Goal: Transaction & Acquisition: Obtain resource

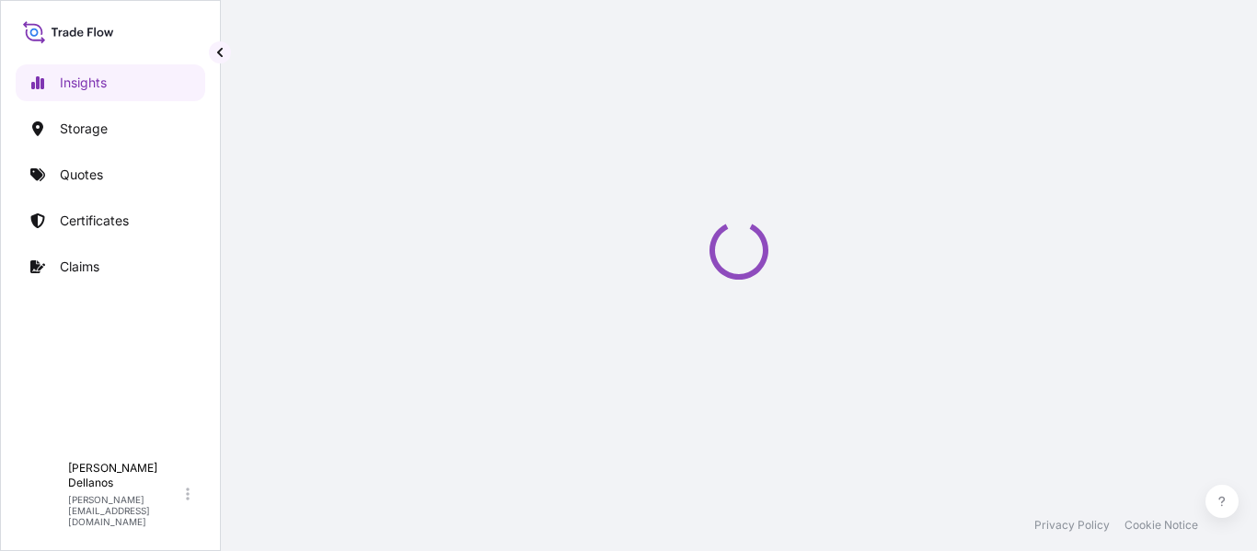
select select "2025"
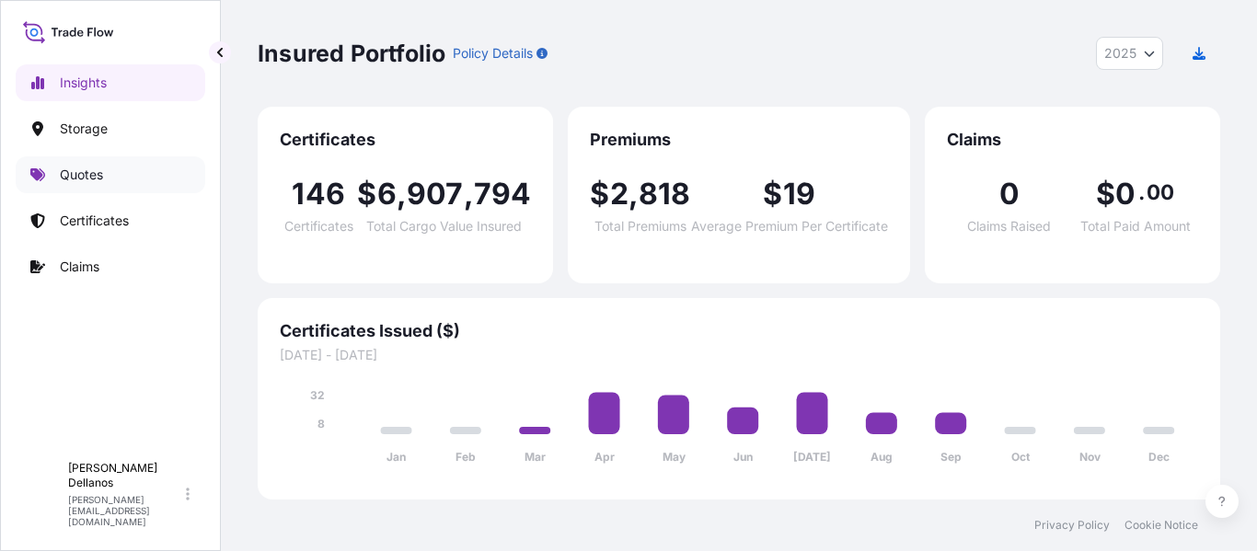
click at [80, 176] on p "Quotes" at bounding box center [81, 175] width 43 height 18
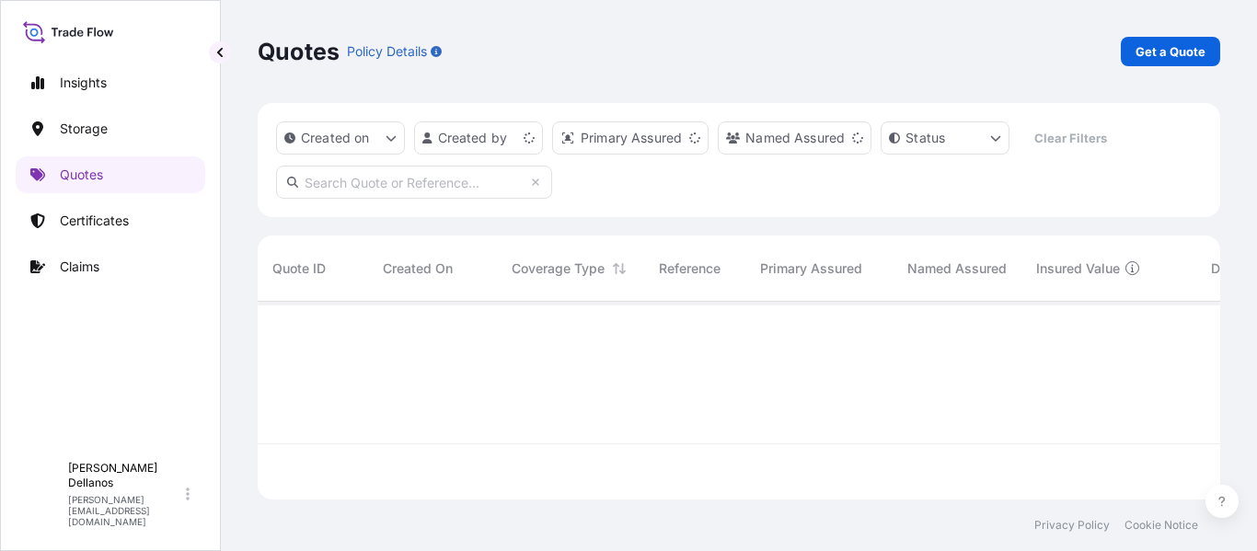
scroll to position [194, 949]
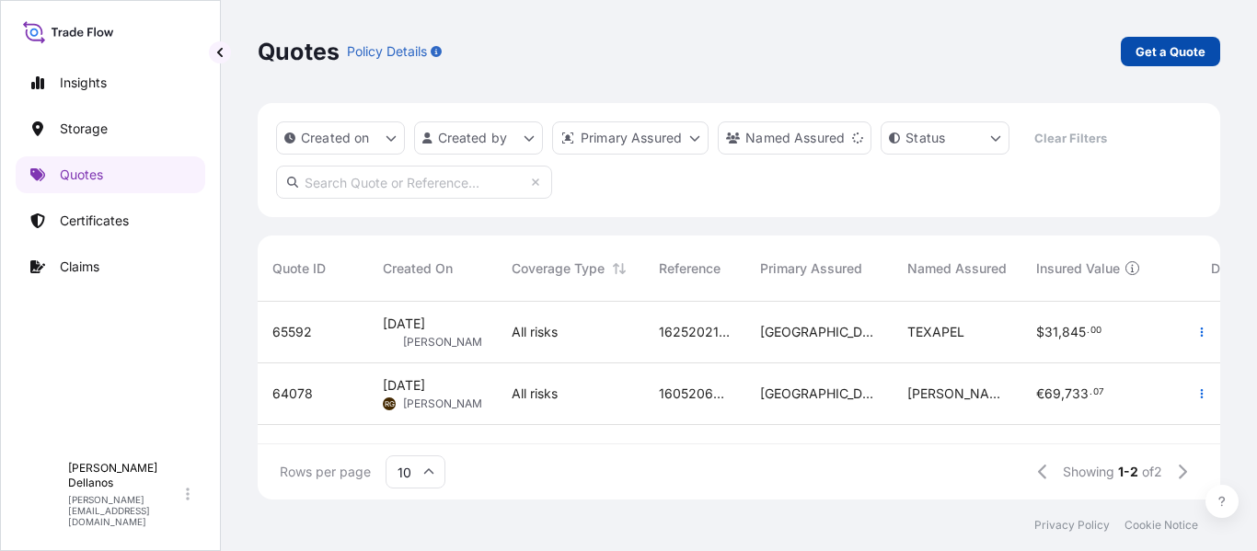
click at [1162, 51] on p "Get a Quote" at bounding box center [1170, 51] width 70 height 18
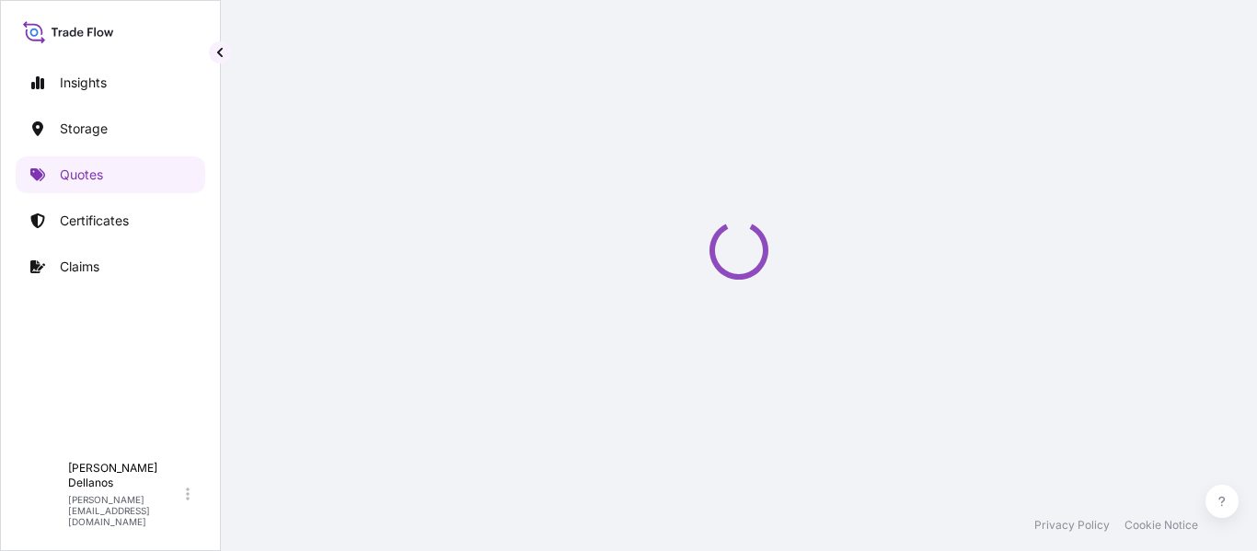
select select "Water"
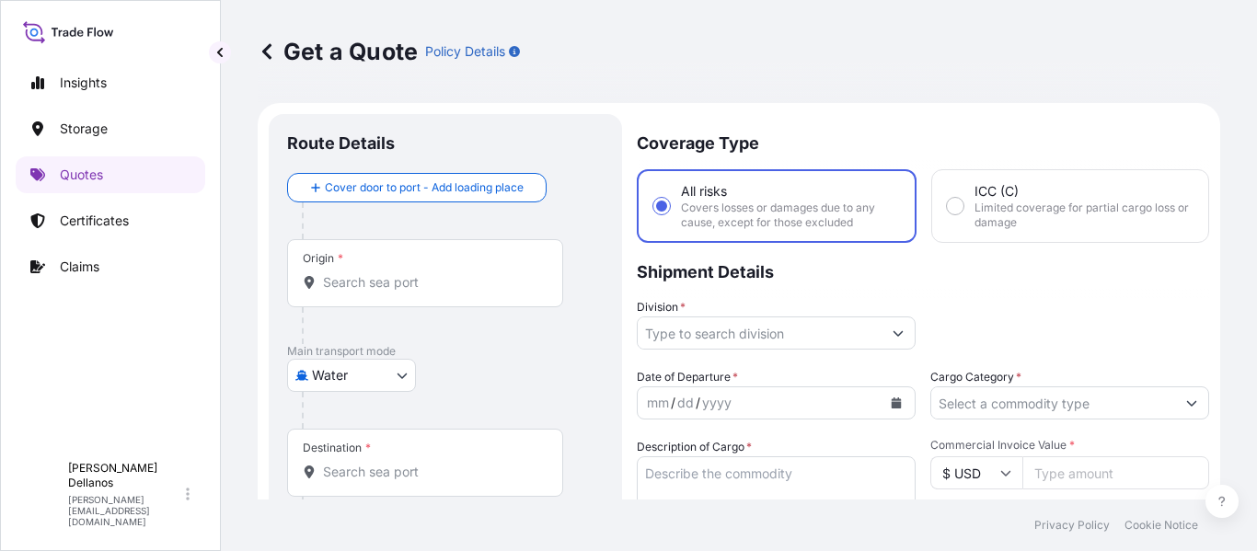
scroll to position [29, 0]
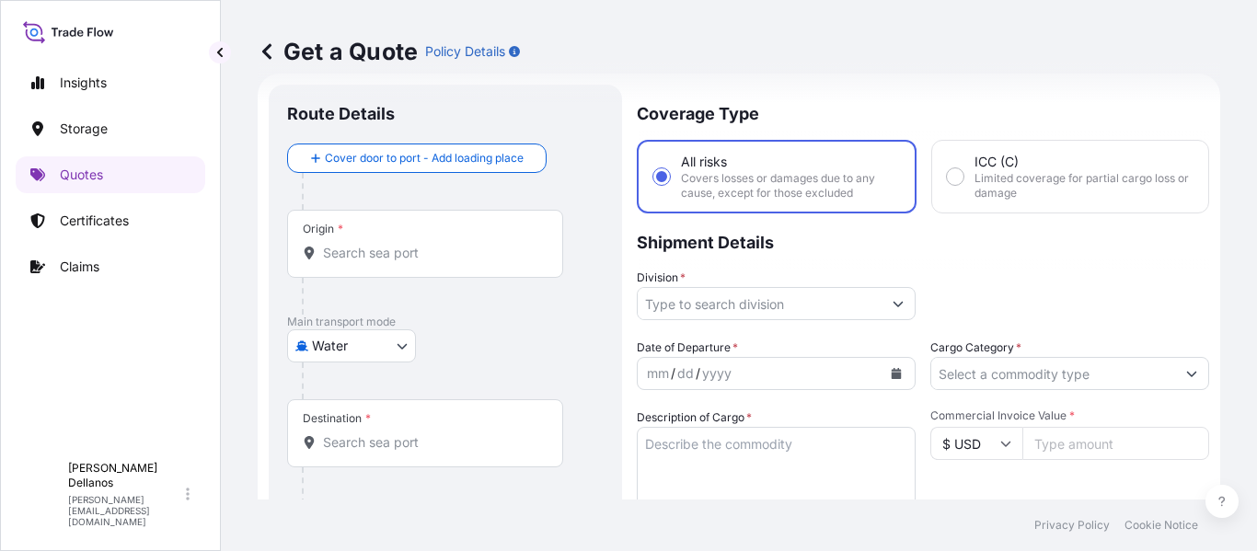
click at [351, 248] on input "Origin *" at bounding box center [431, 253] width 217 height 18
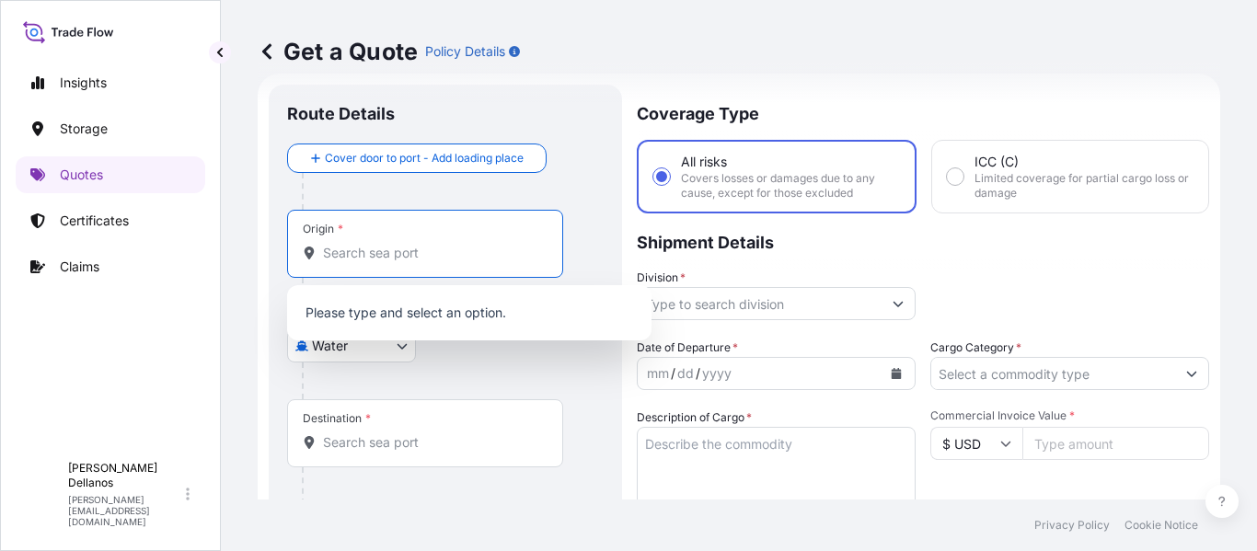
click at [351, 248] on input "Origin *" at bounding box center [431, 253] width 217 height 18
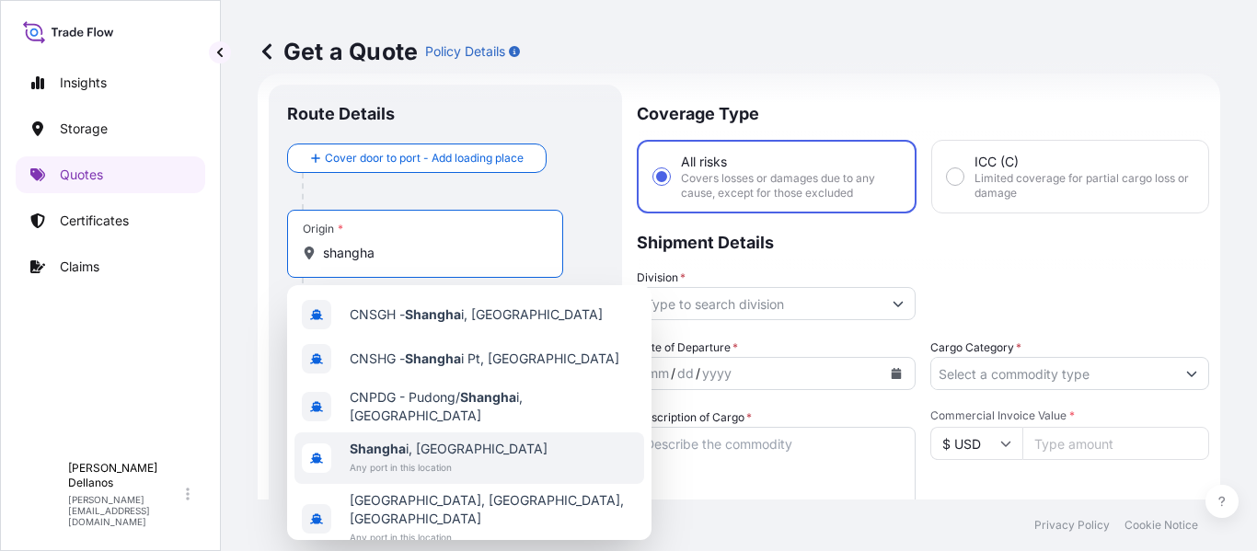
click at [380, 458] on span "Any port in this location" at bounding box center [449, 467] width 198 height 18
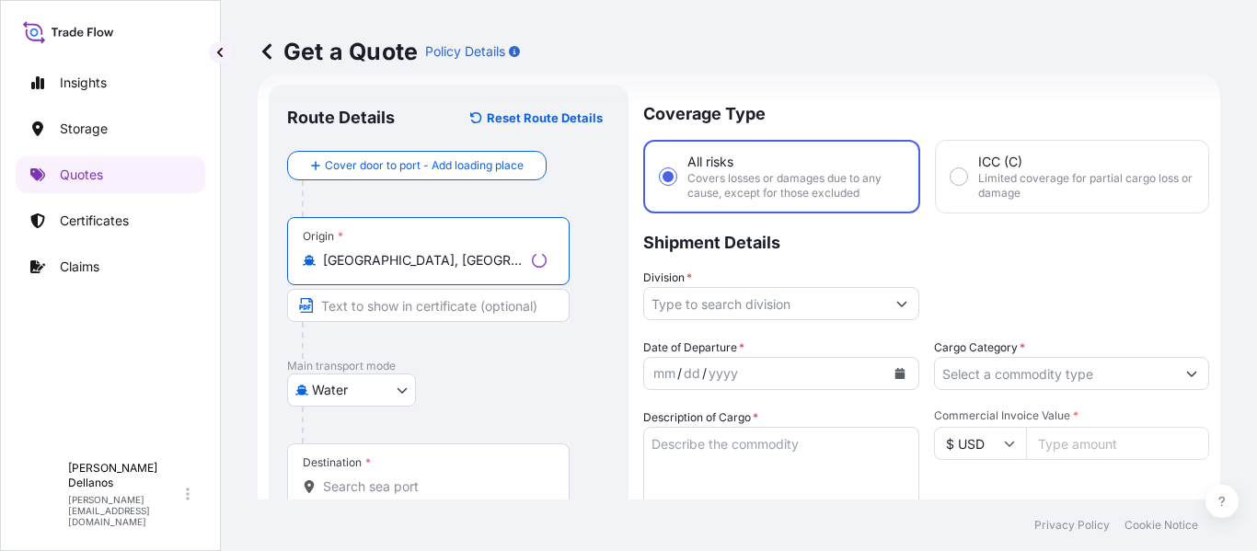
type input "[GEOGRAPHIC_DATA], [GEOGRAPHIC_DATA]"
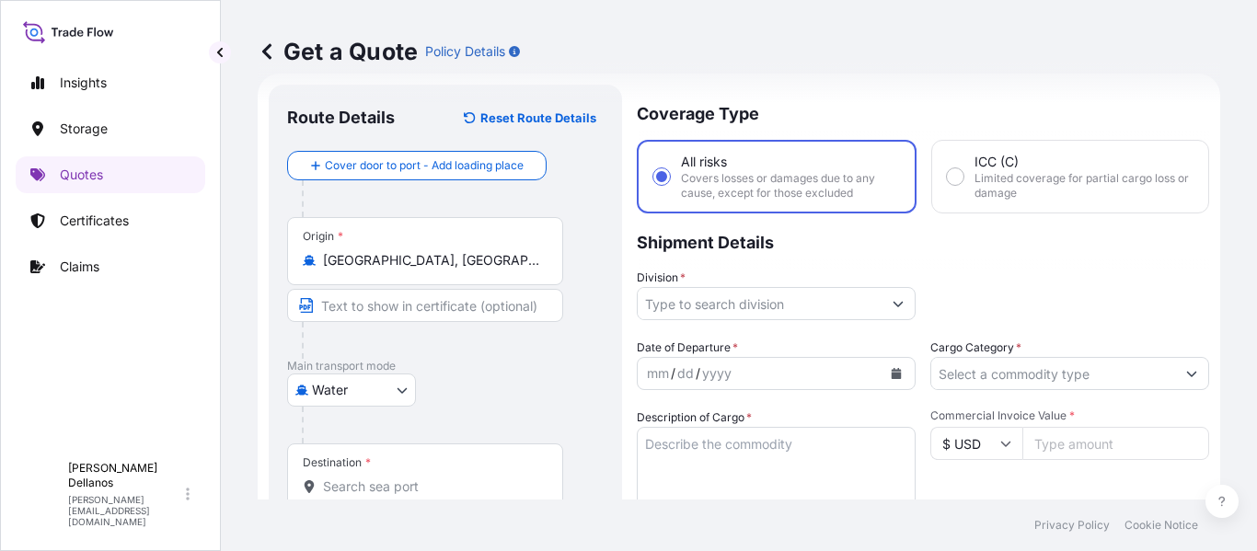
click at [363, 474] on div "Destination *" at bounding box center [425, 477] width 276 height 68
click at [363, 478] on input "Destination *" at bounding box center [431, 487] width 217 height 18
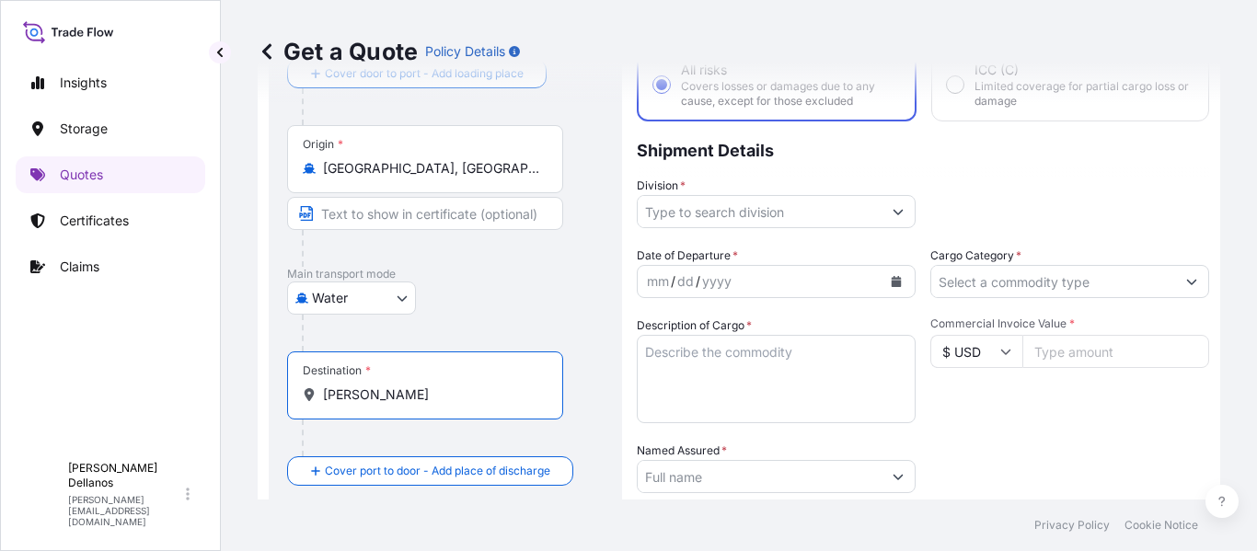
scroll to position [213, 0]
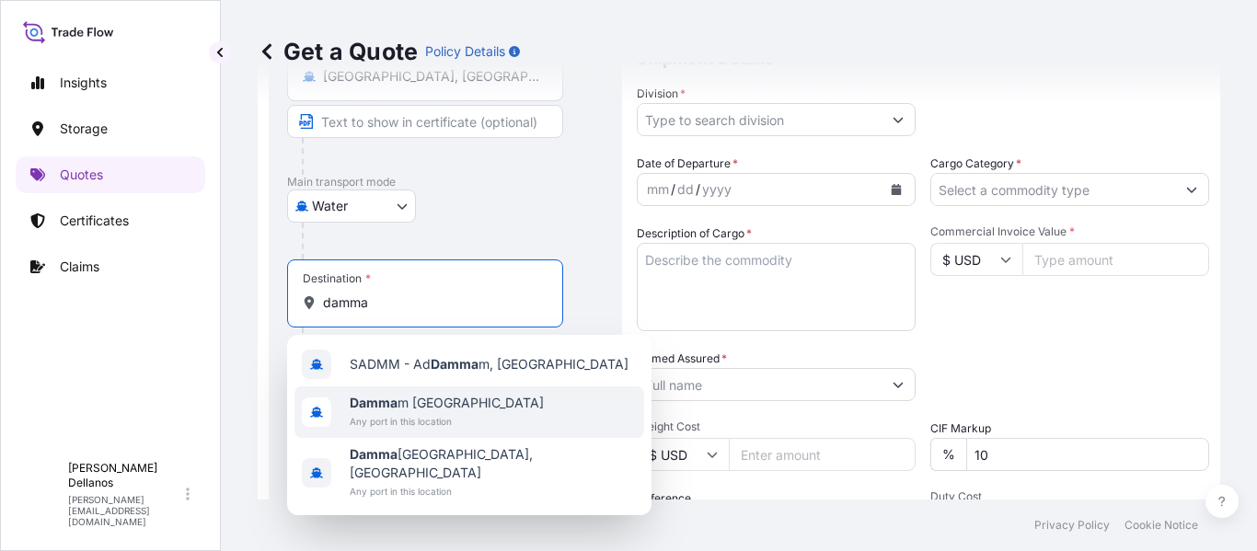
click at [408, 409] on span "Damma m Saudi Arabia" at bounding box center [447, 403] width 194 height 18
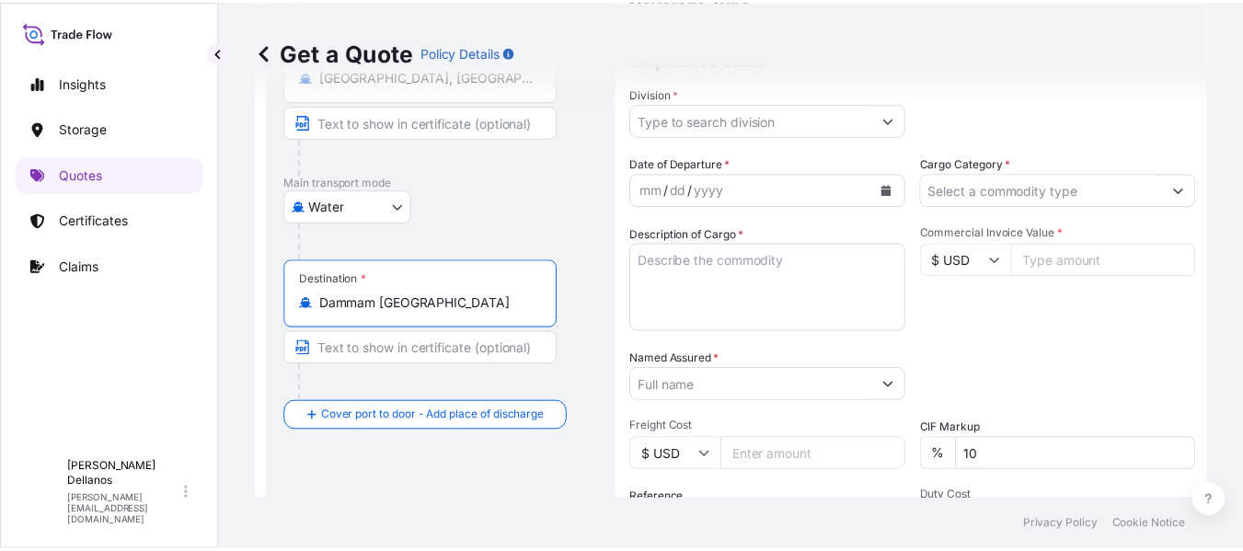
scroll to position [0, 0]
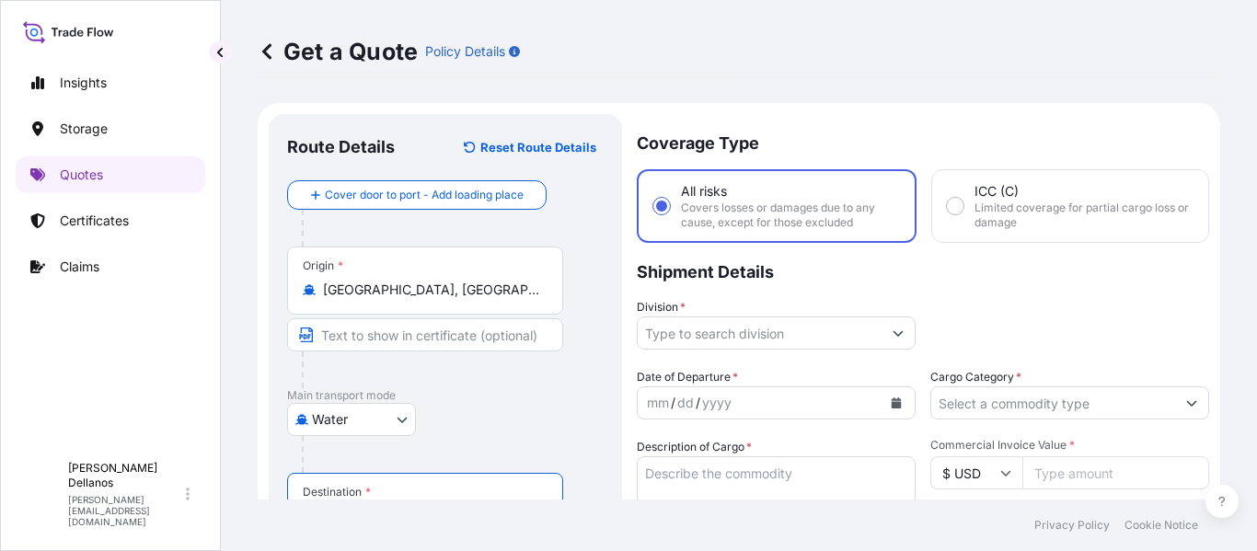
type input "Dammam Saudi Arabia"
click at [688, 337] on input "Division *" at bounding box center [760, 333] width 244 height 33
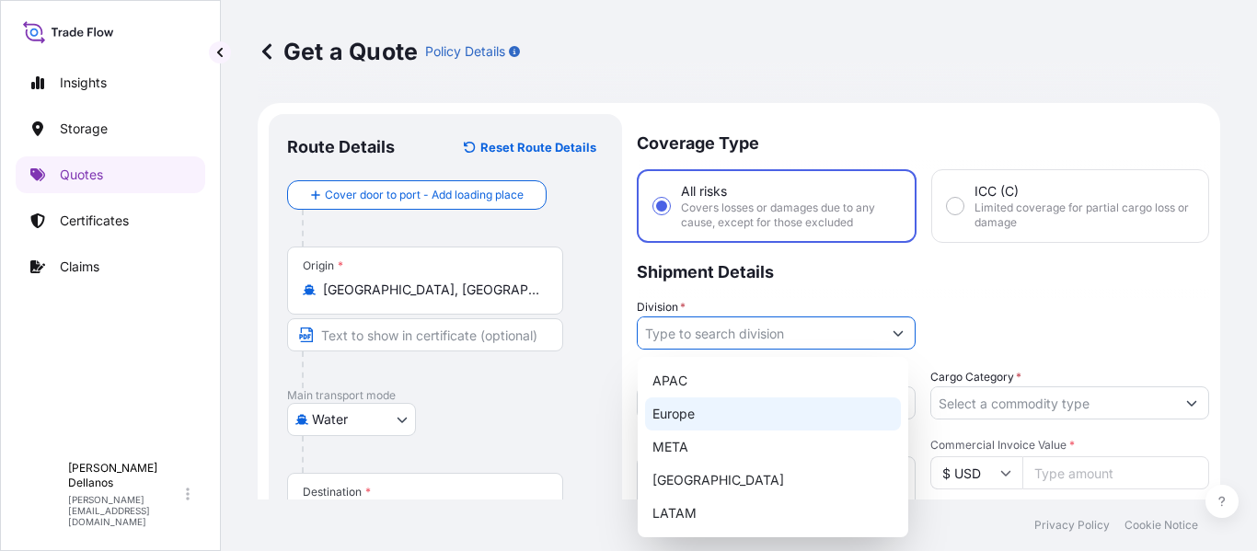
click at [675, 408] on div "Europe" at bounding box center [773, 413] width 256 height 33
type input "Europe"
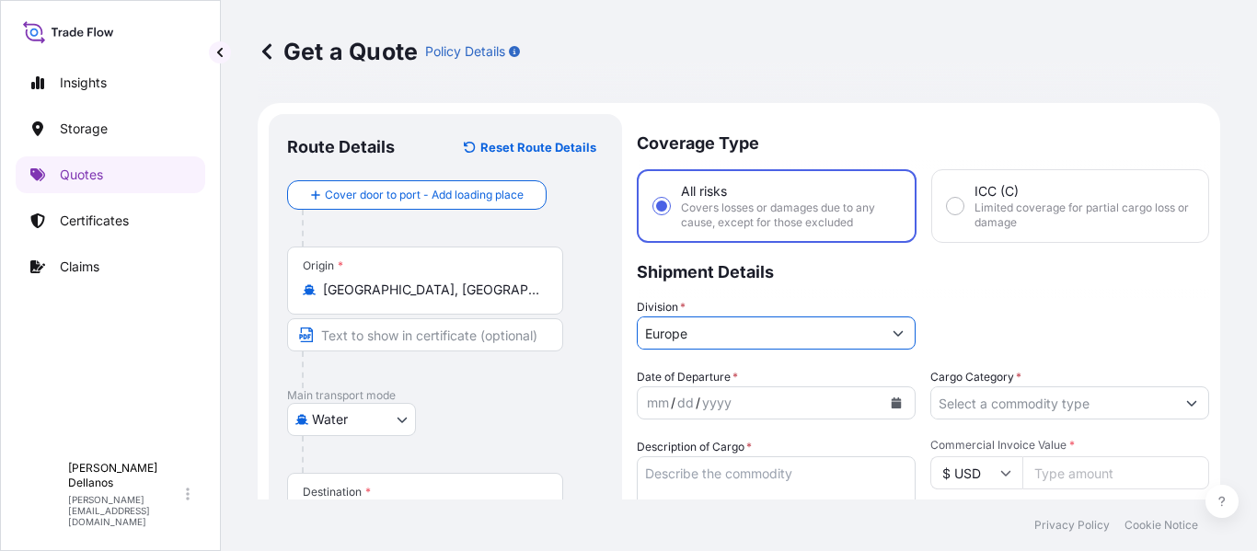
click at [891, 406] on icon "Calendar" at bounding box center [896, 402] width 11 height 11
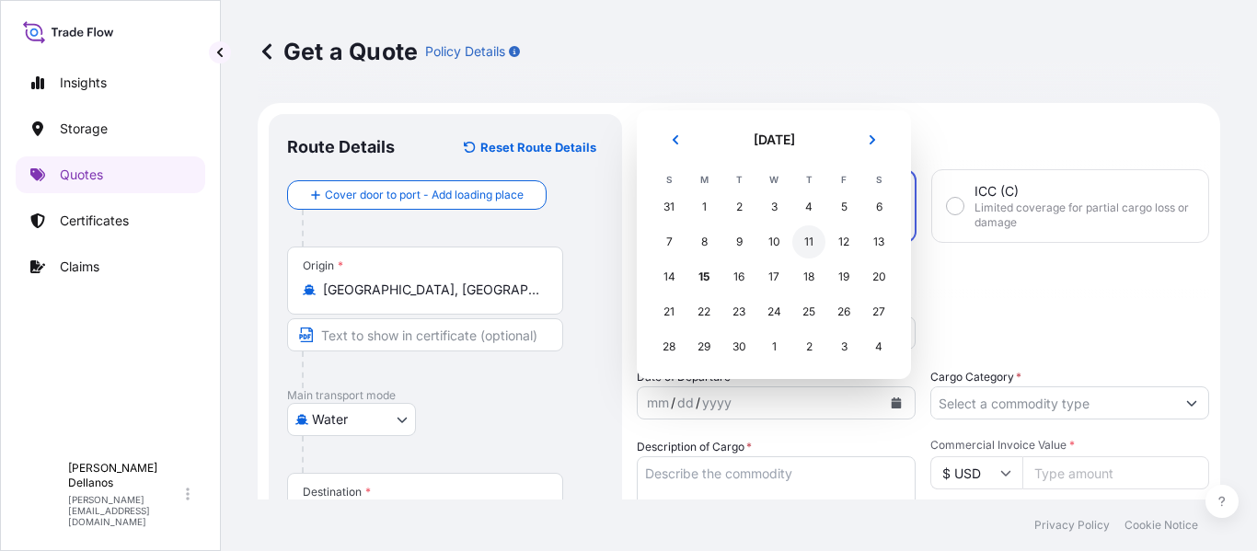
click at [813, 241] on div "11" at bounding box center [808, 241] width 33 height 33
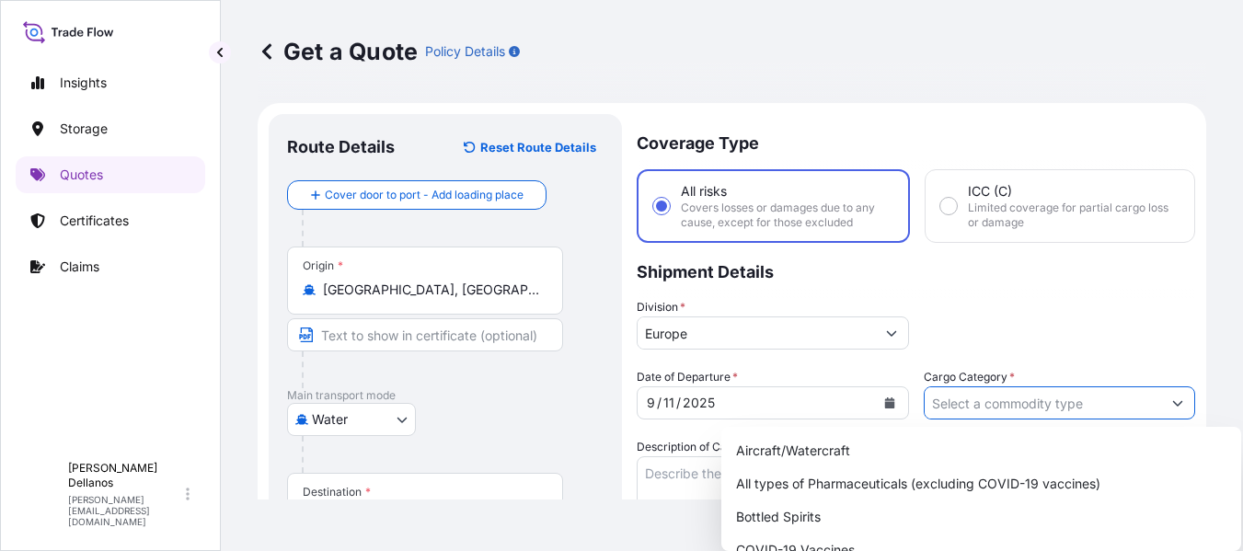
click at [1025, 408] on input "Cargo Category *" at bounding box center [1043, 402] width 237 height 33
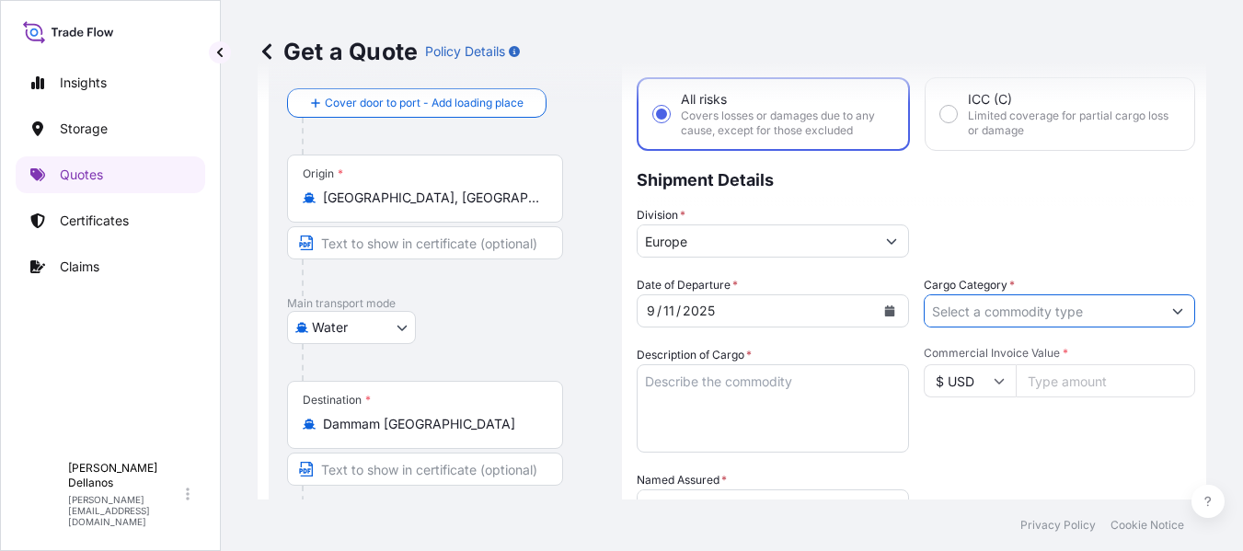
click at [1181, 307] on form "Route Details Reset Route Details Cover door to port - Add loading place Place …" at bounding box center [732, 445] width 949 height 869
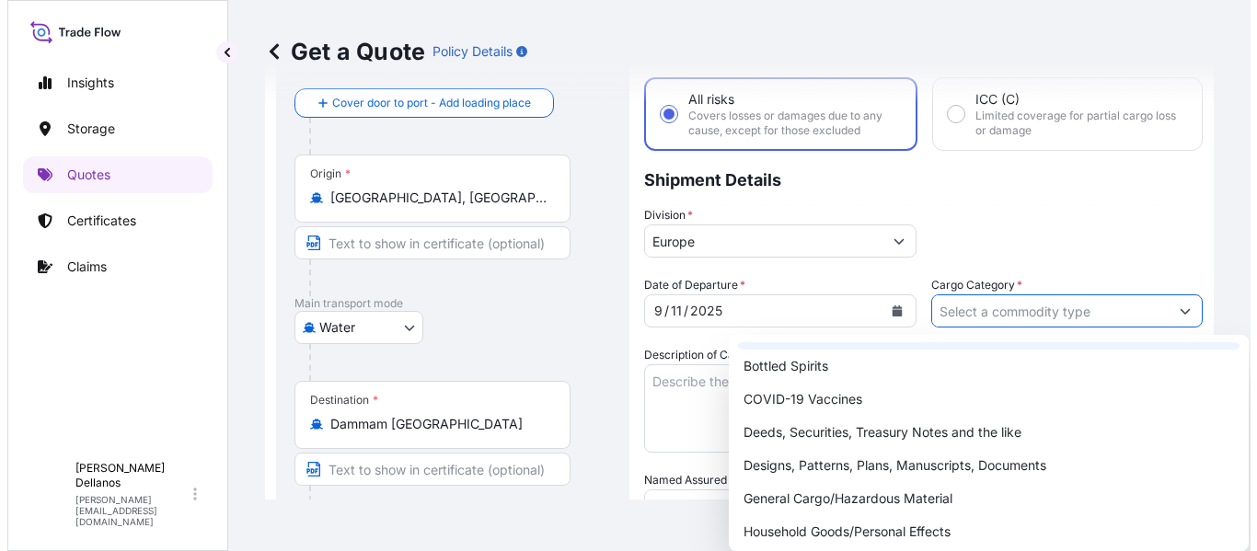
scroll to position [78, 0]
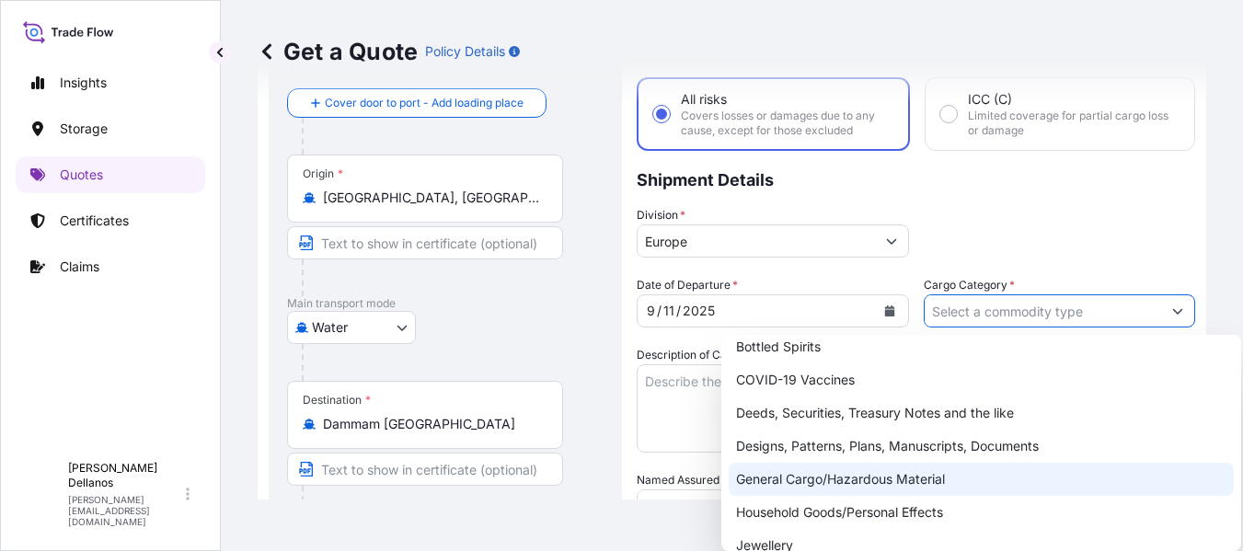
click at [862, 481] on div "General Cargo/Hazardous Material" at bounding box center [981, 479] width 505 height 33
type input "General Cargo/Hazardous Material"
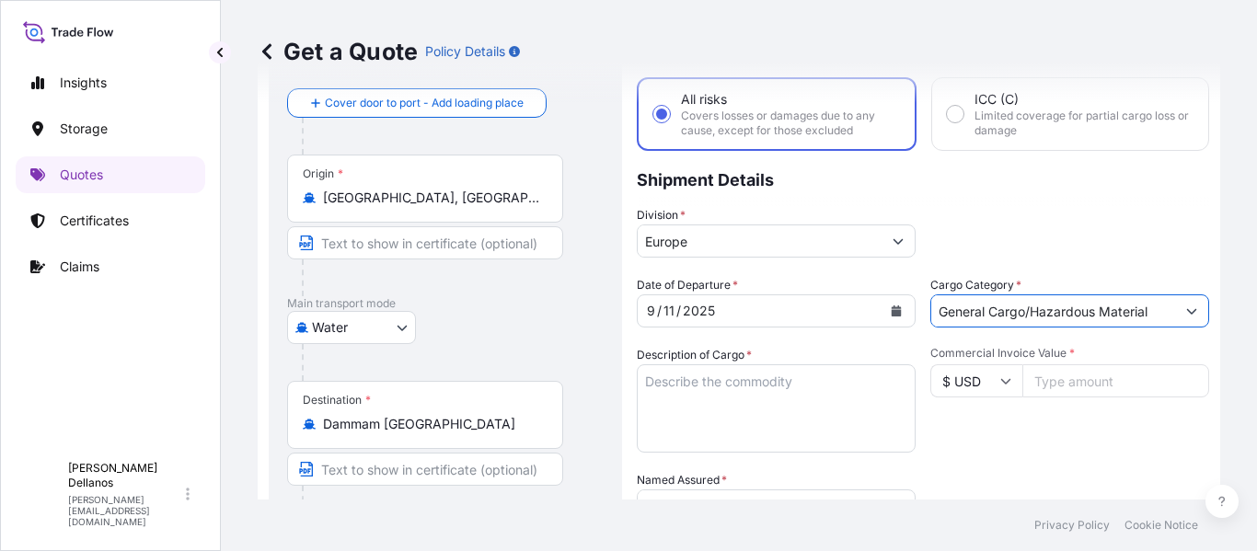
click at [725, 394] on textarea "Description of Cargo *" at bounding box center [776, 408] width 279 height 88
click at [693, 383] on textarea "1x20'" at bounding box center [776, 408] width 279 height 88
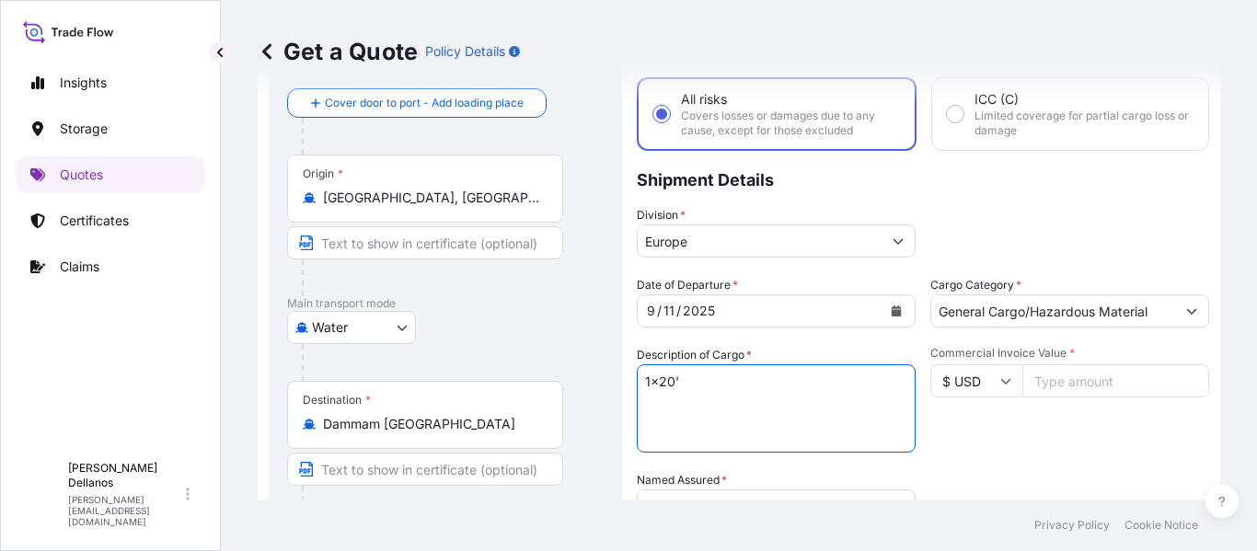
paste textarea "GCXU2120100"
click at [798, 383] on textarea "1x20' GCXU2120100 (" at bounding box center [776, 408] width 279 height 88
click at [653, 382] on textarea "1x20' GCXU2120100 (9 pds/ 4906 kgs)" at bounding box center [776, 408] width 279 height 88
click at [660, 398] on textarea "1x20' GCXU2120100 (9 pds/ 4906 kgs)" at bounding box center [776, 408] width 279 height 88
click at [895, 382] on textarea "1x20' GCXU2120100 (9 pds/ 4906 kgs)" at bounding box center [776, 408] width 279 height 88
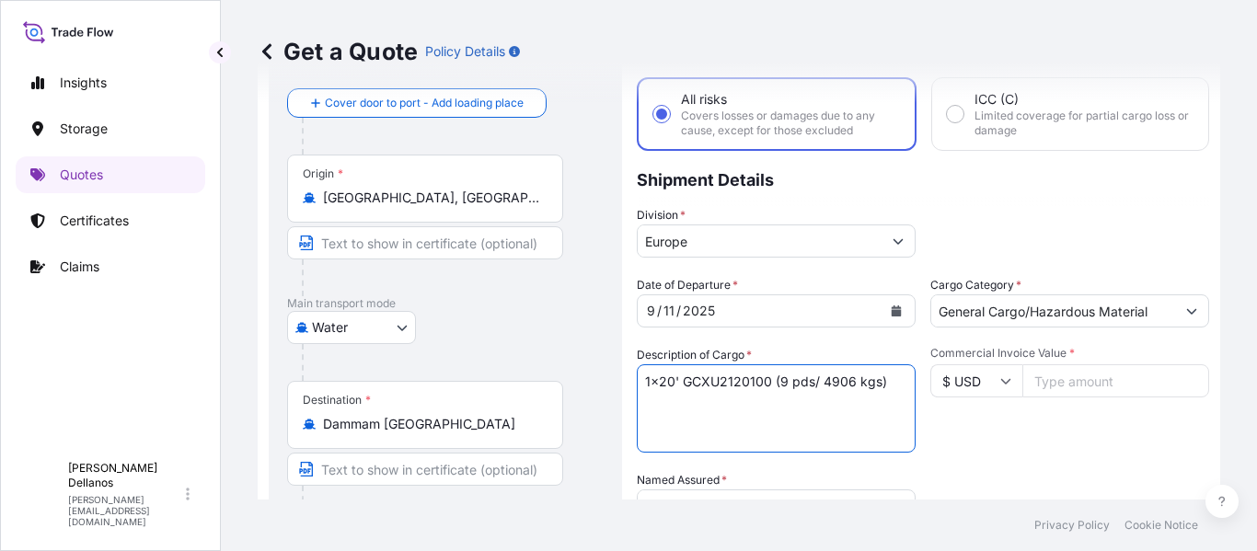
paste textarea "ASSEMBLY KITS OF BALL VALVES"
type textarea "1x20' GCXU2120100 (9 pds/ 4906 kgs) ASSEMBLY KITS OF BALL VALVES PL 45650 & PL …"
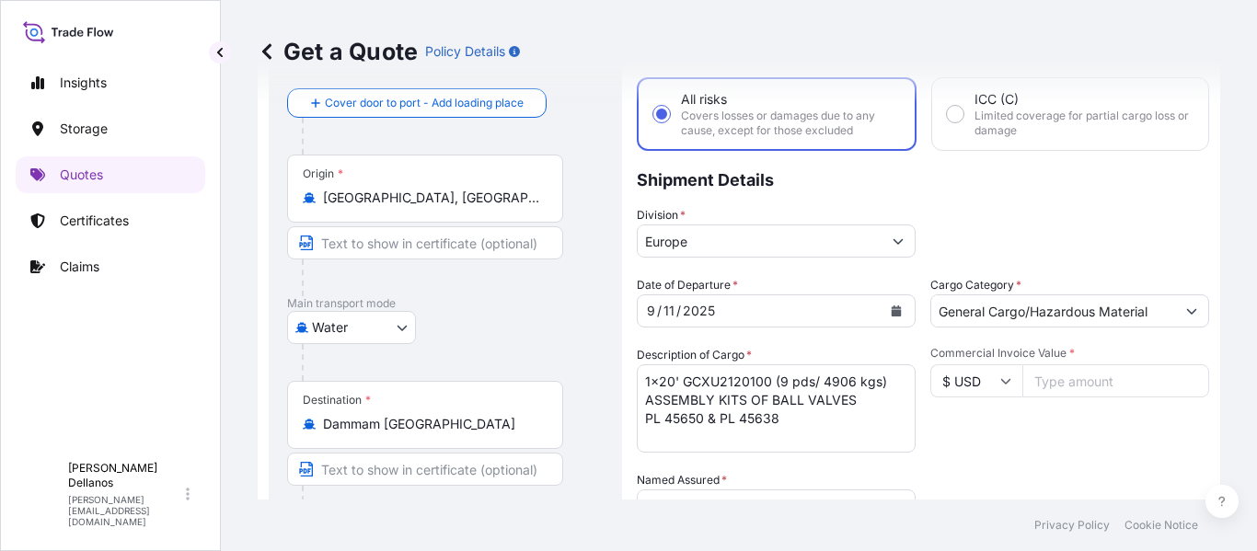
click at [1061, 371] on input "Commercial Invoice Value *" at bounding box center [1115, 380] width 187 height 33
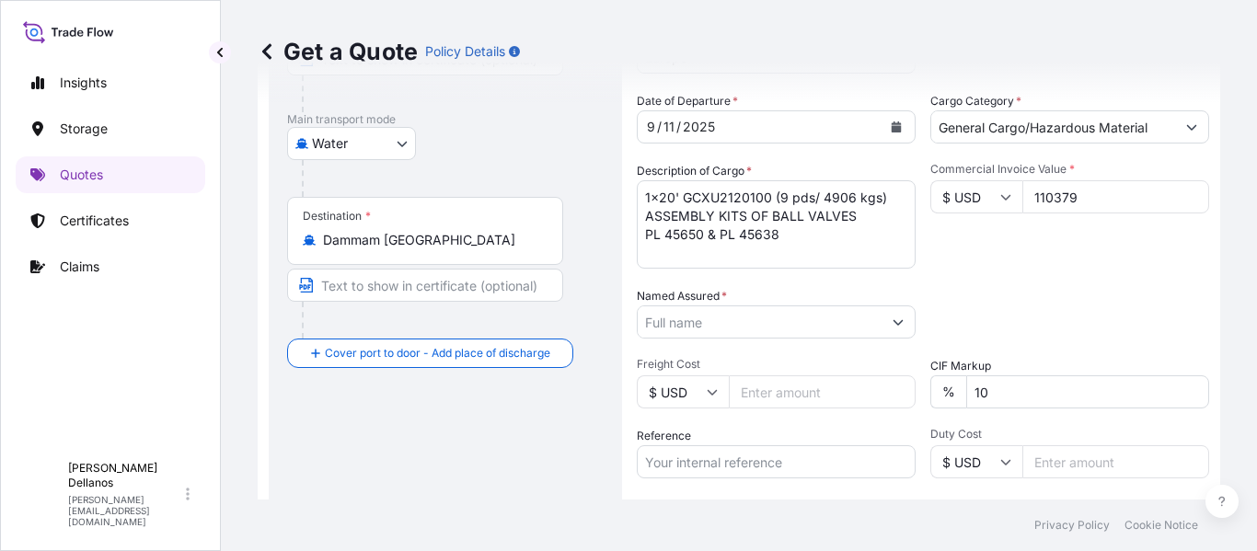
type input "110379"
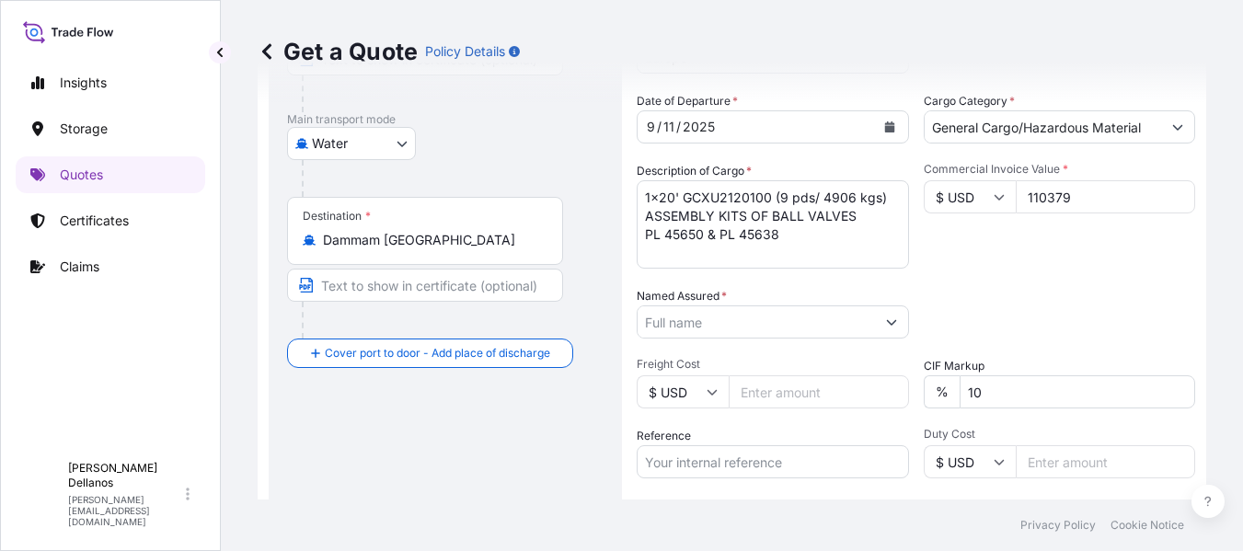
click at [696, 321] on input "Named Assured *" at bounding box center [756, 321] width 237 height 33
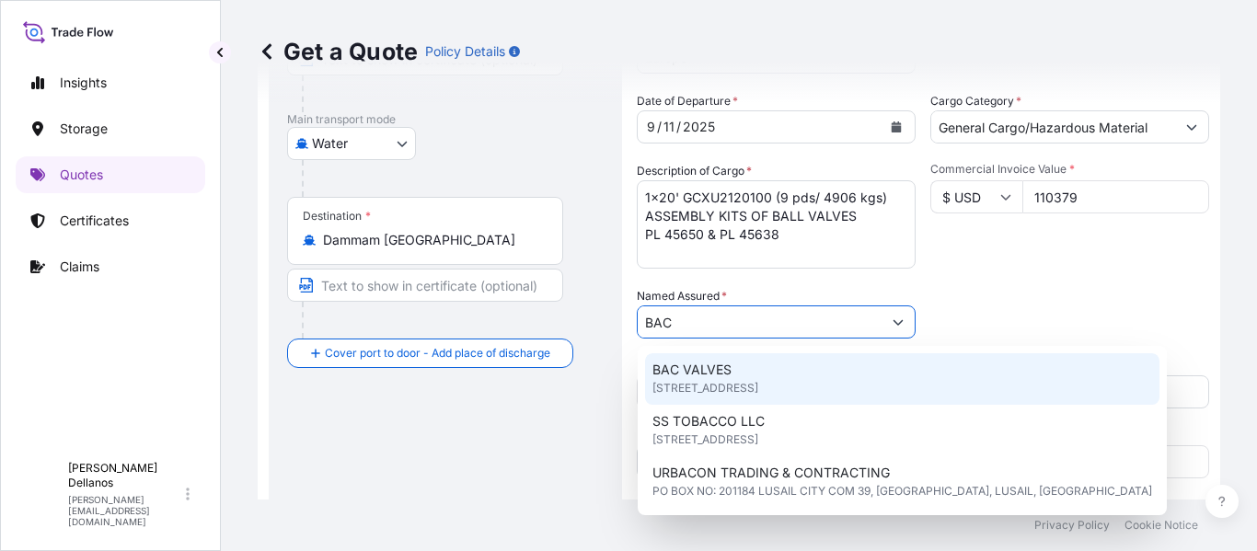
click at [690, 367] on span "BAC VALVES" at bounding box center [691, 370] width 79 height 18
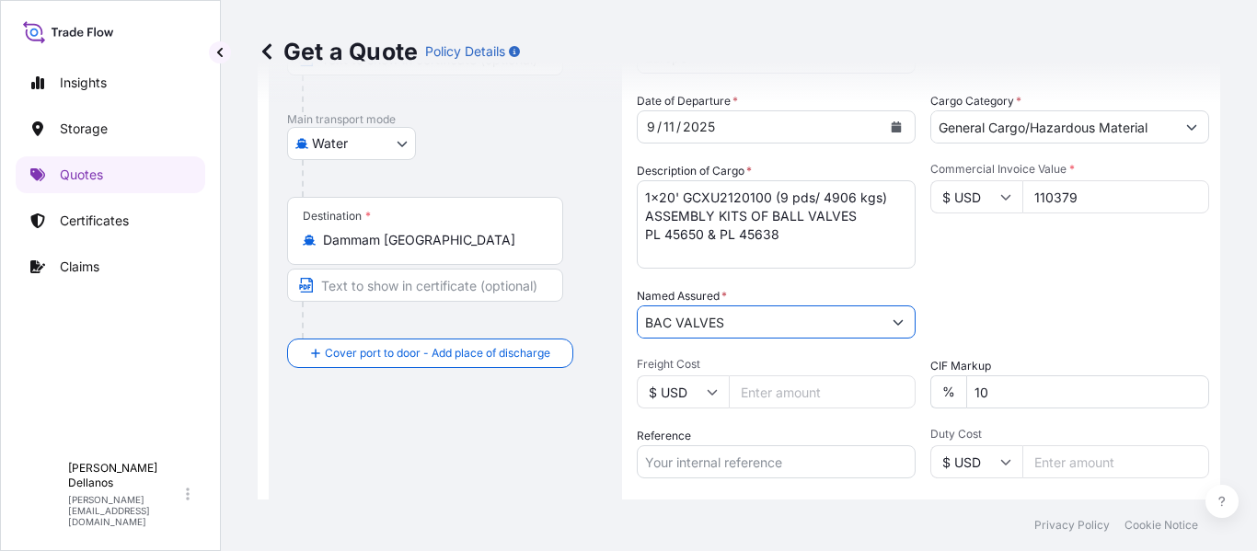
type input "BAC VALVES"
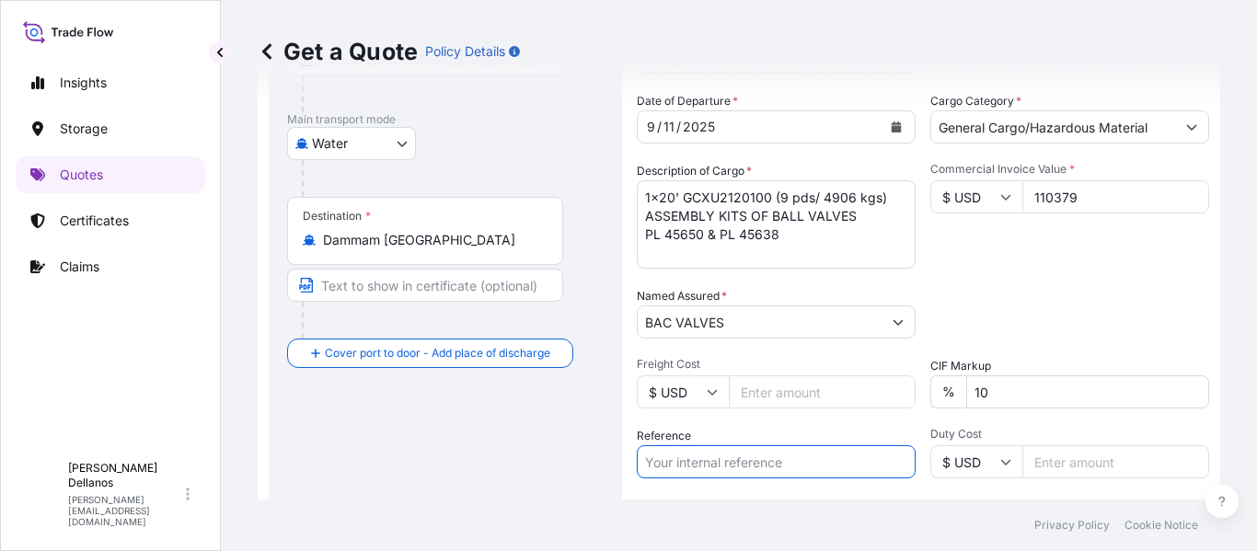
click at [718, 465] on input "Reference" at bounding box center [776, 461] width 279 height 33
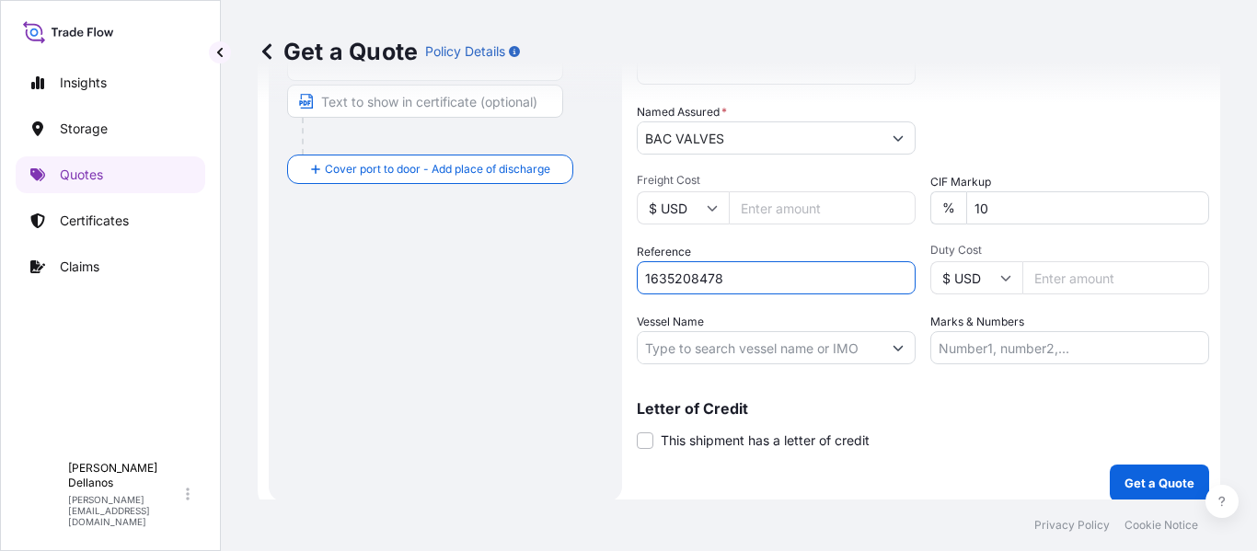
scroll to position [473, 0]
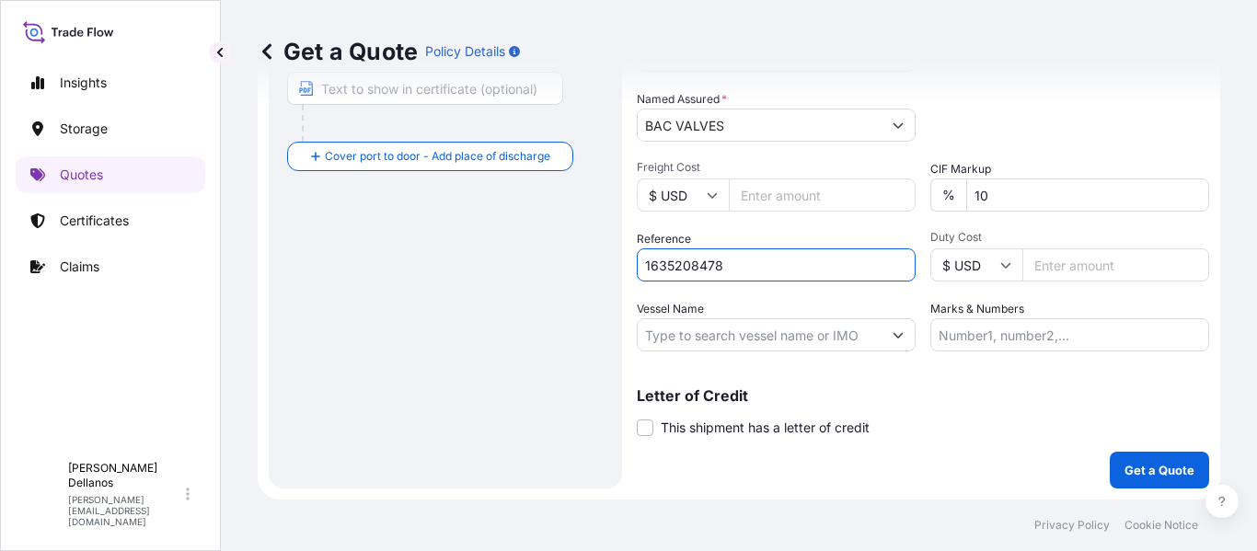
type input "1635208478"
click at [678, 337] on input "Vessel Name" at bounding box center [760, 334] width 244 height 33
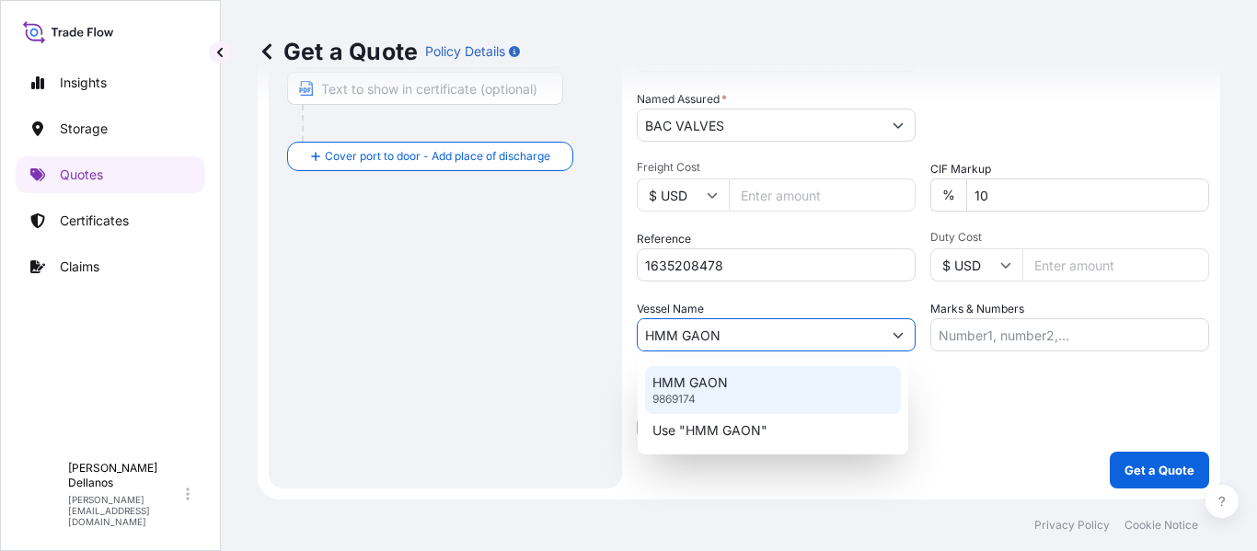
click at [696, 390] on p "HMM GAON" at bounding box center [689, 383] width 75 height 18
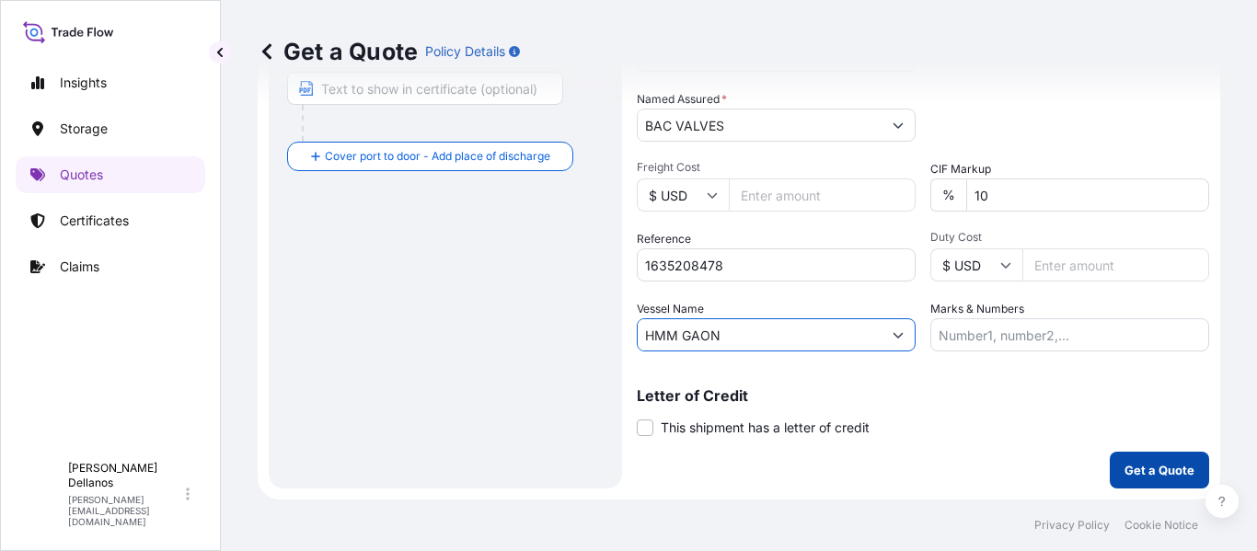
type input "HMM GAON"
click at [1149, 469] on p "Get a Quote" at bounding box center [1159, 470] width 70 height 18
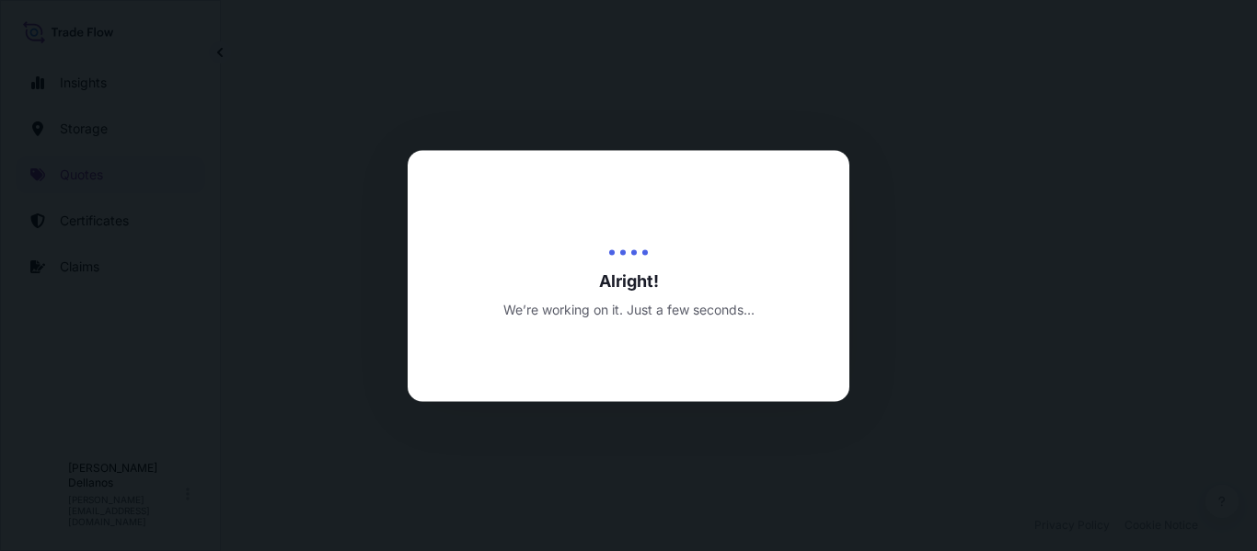
select select "Water"
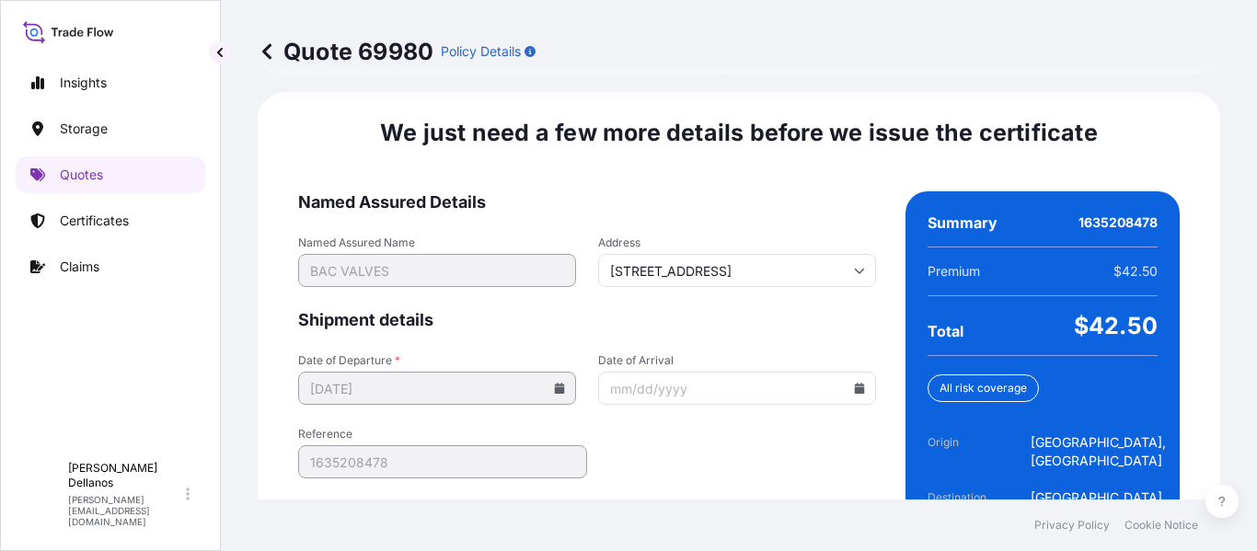
scroll to position [2929, 0]
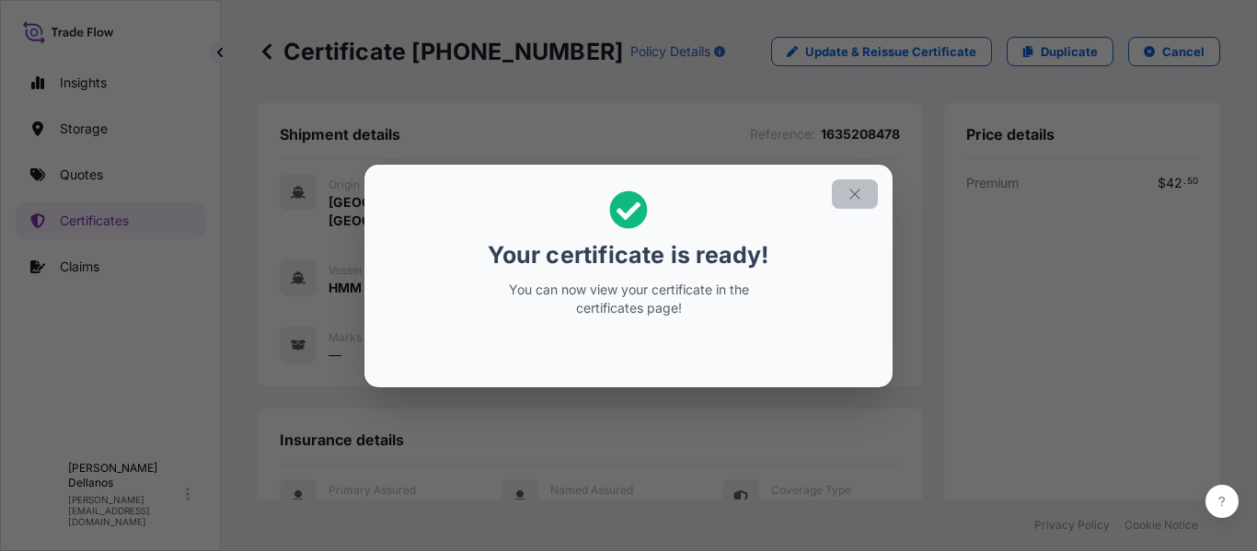
click at [855, 200] on icon "button" at bounding box center [854, 194] width 17 height 17
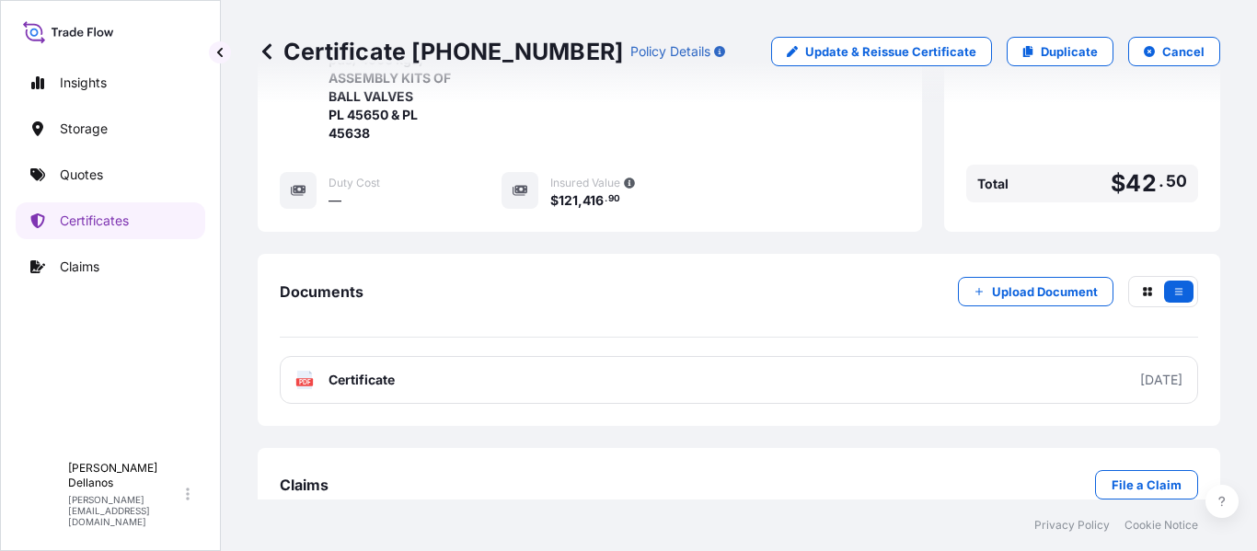
scroll to position [593, 0]
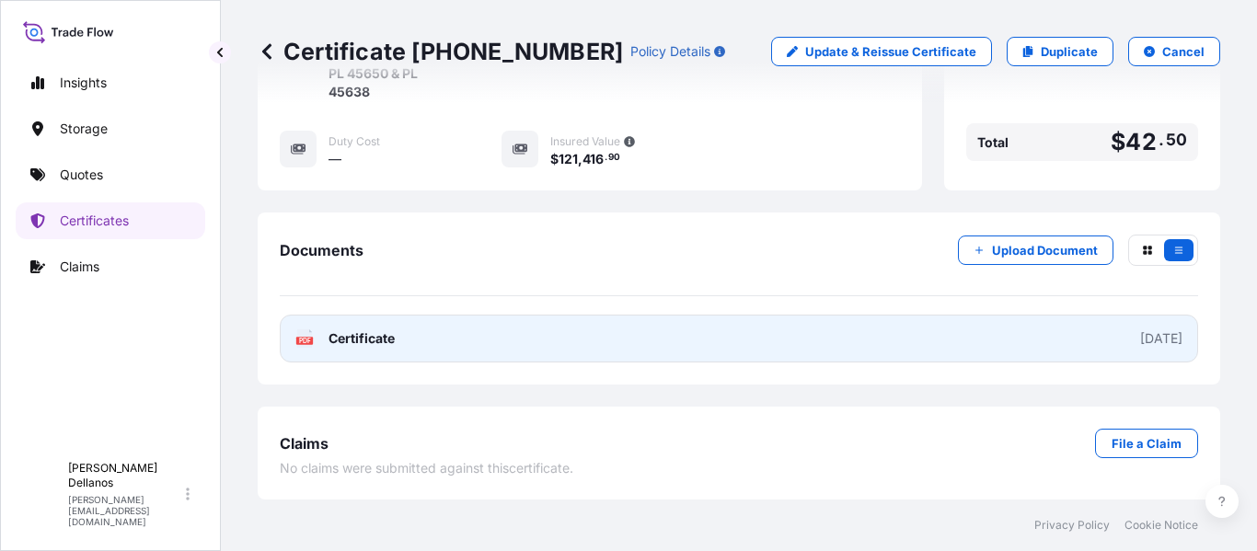
click at [359, 340] on span "Certificate" at bounding box center [361, 338] width 66 height 18
